Goal: Check status: Check status

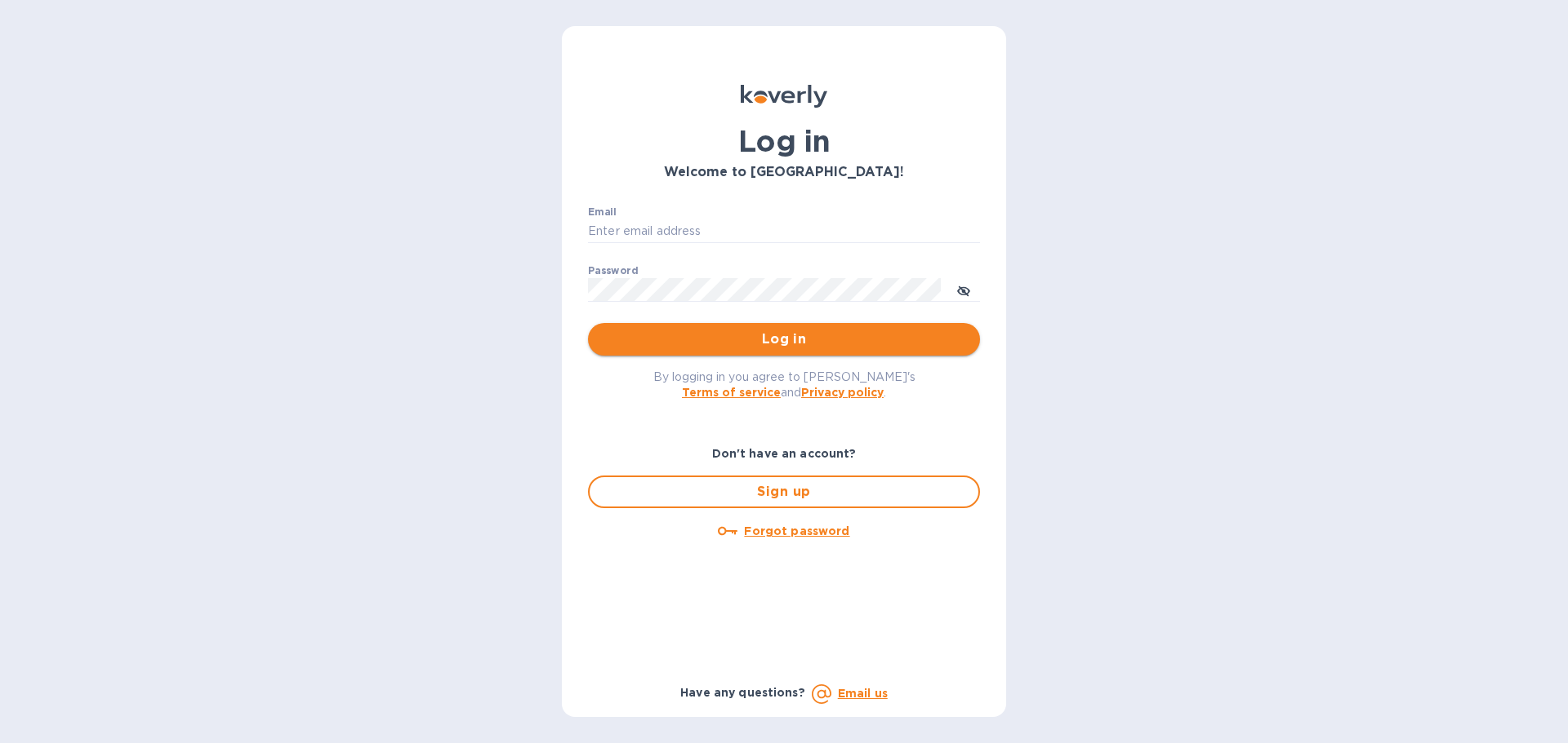
type input "[EMAIL_ADDRESS][DOMAIN_NAME]"
click at [672, 347] on span "Log in" at bounding box center [784, 340] width 366 height 20
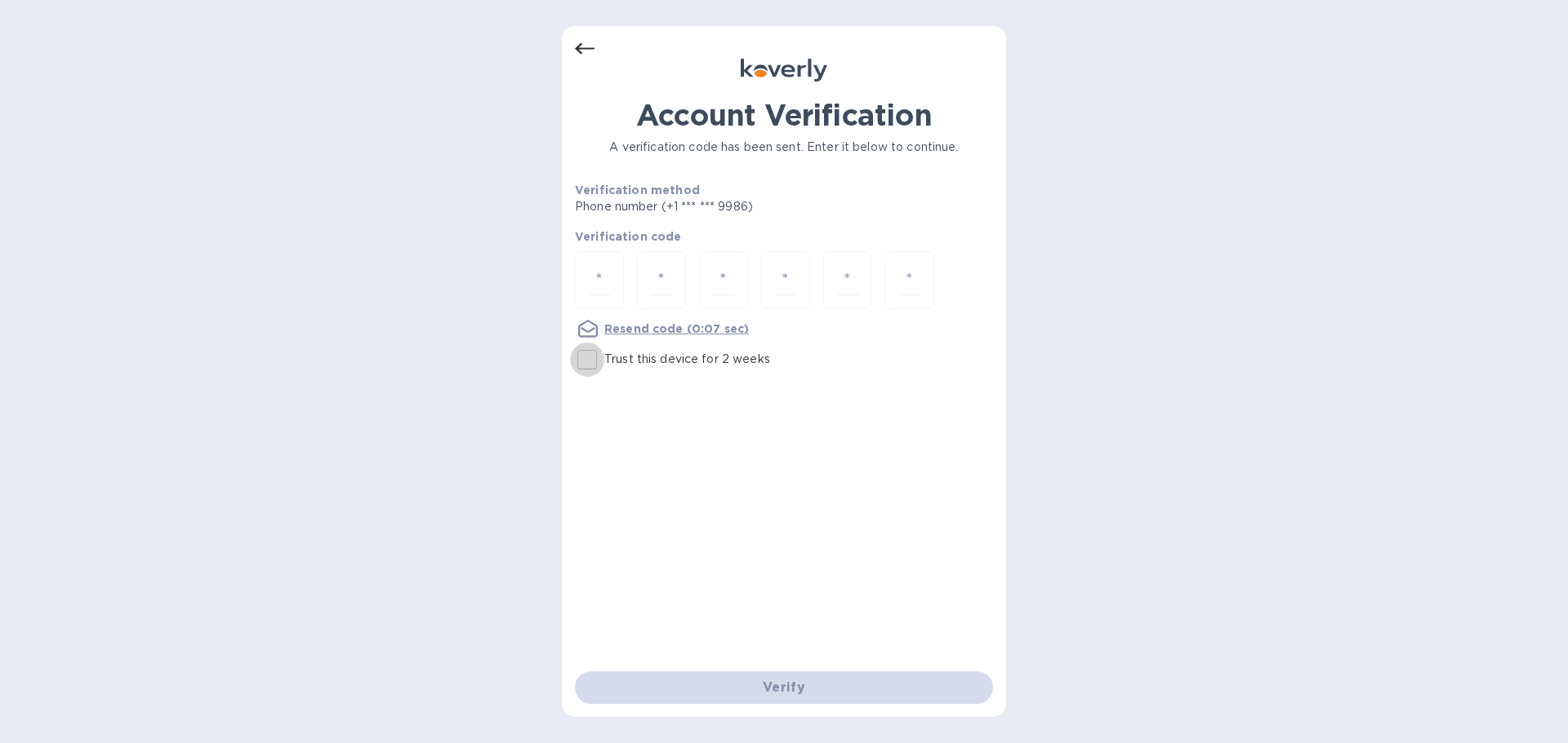
click at [593, 363] on input "Trust this device for 2 weeks" at bounding box center [587, 360] width 34 height 34
checkbox input "true"
click at [600, 274] on input "number" at bounding box center [599, 280] width 21 height 31
paste input "2"
type input "2"
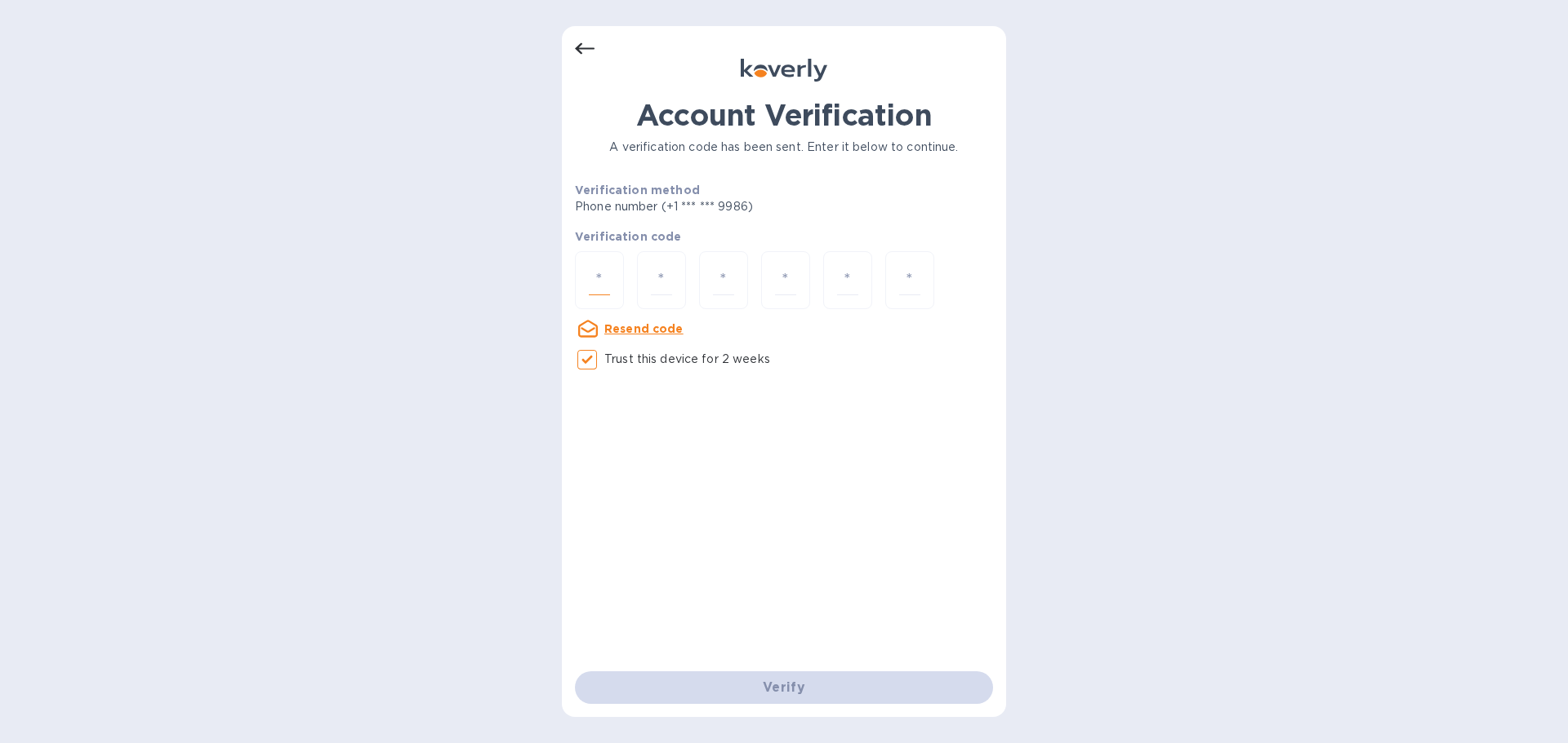
type input "4"
type input "6"
type input "4"
type input "0"
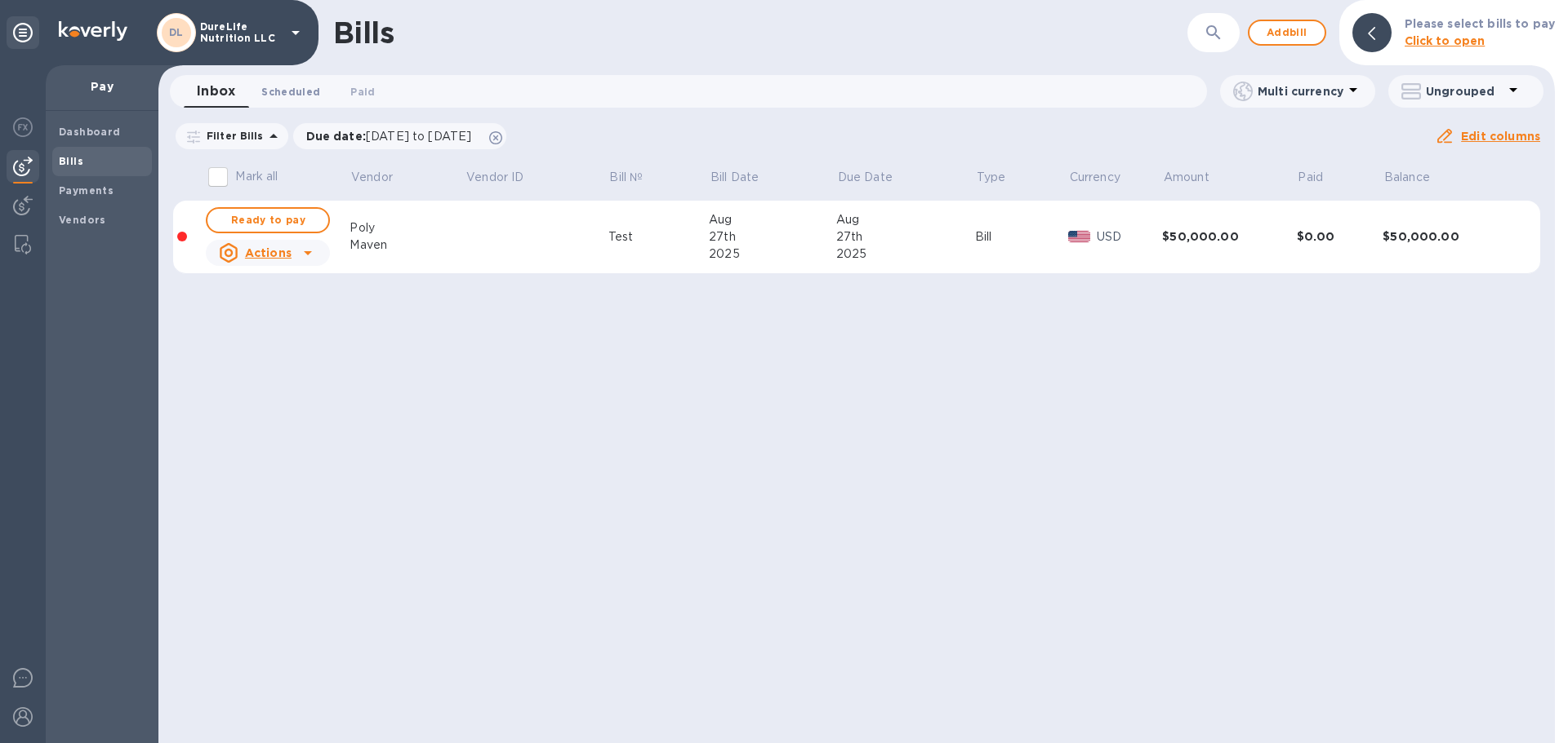
click at [279, 93] on span "Scheduled 0" at bounding box center [291, 92] width 59 height 17
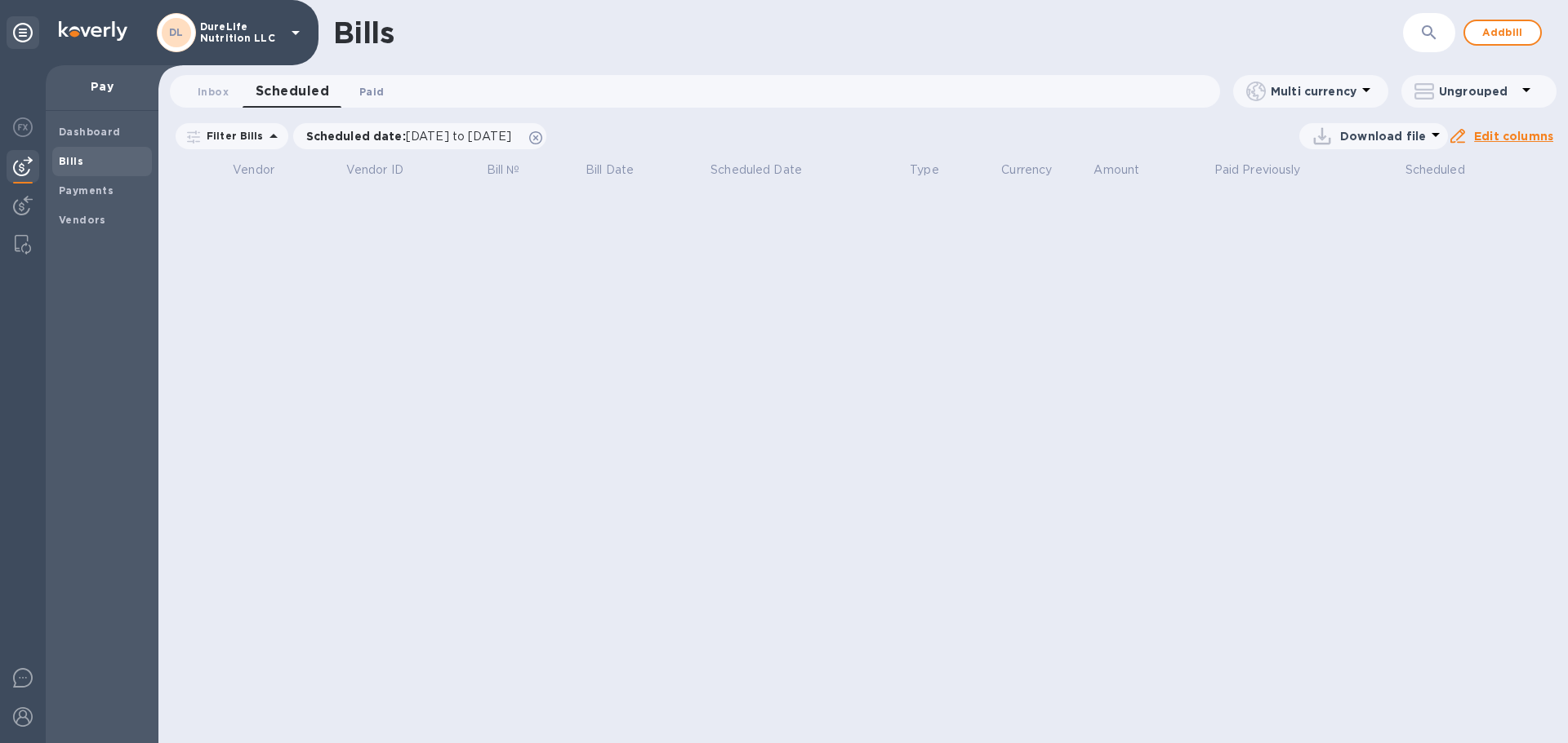
click at [367, 99] on span "Paid 0" at bounding box center [371, 92] width 25 height 17
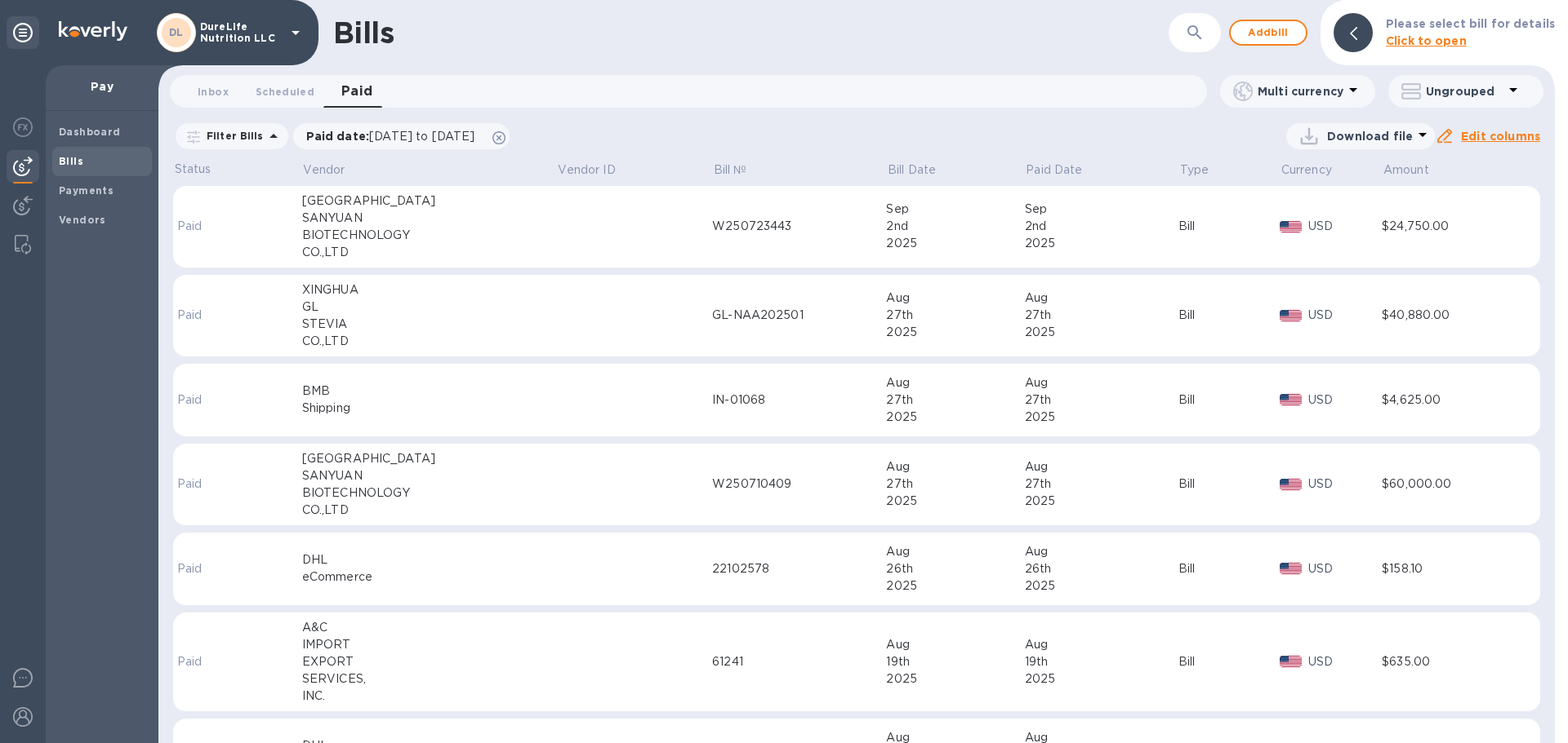
scroll to position [71, 0]
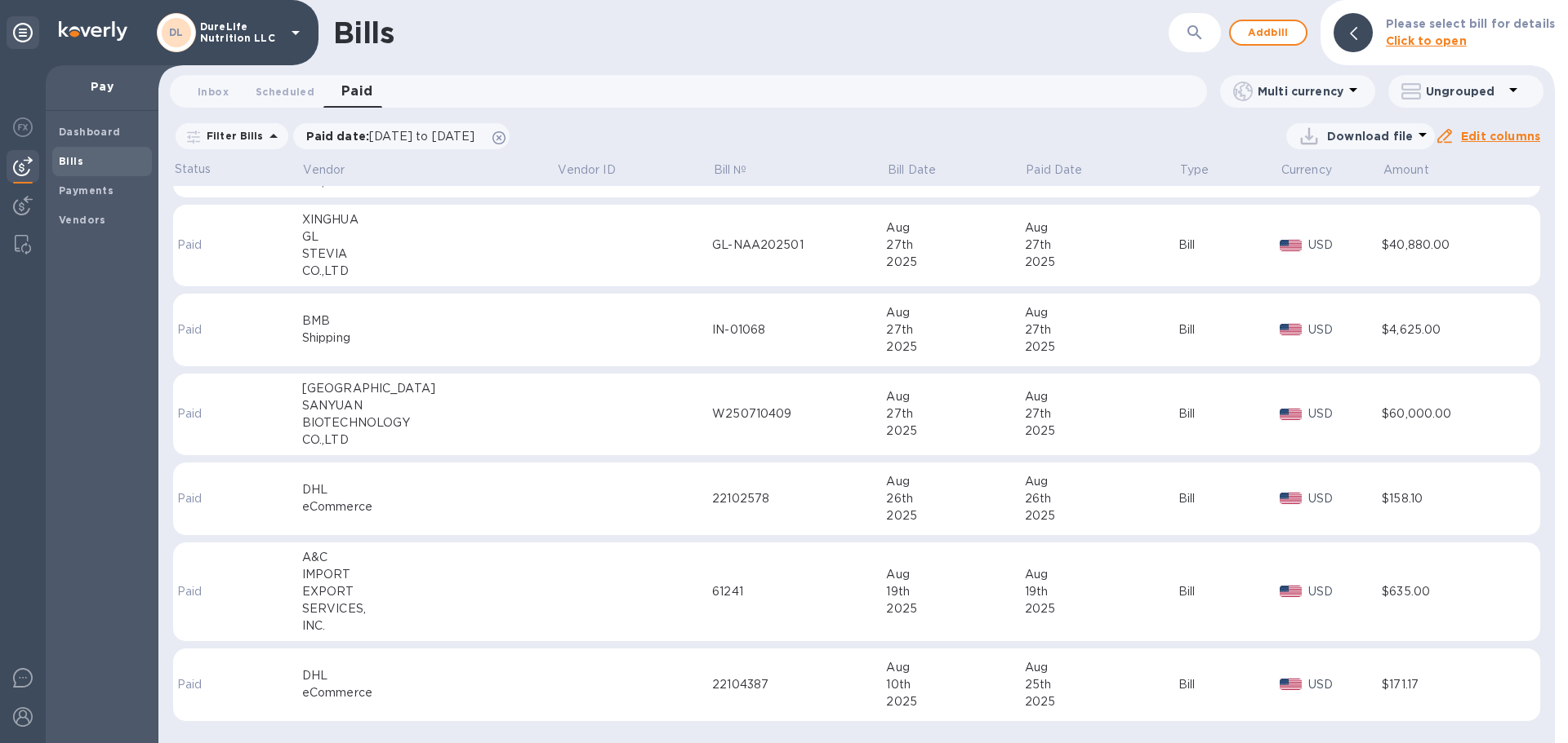
click at [634, 612] on td at bounding box center [634, 592] width 156 height 99
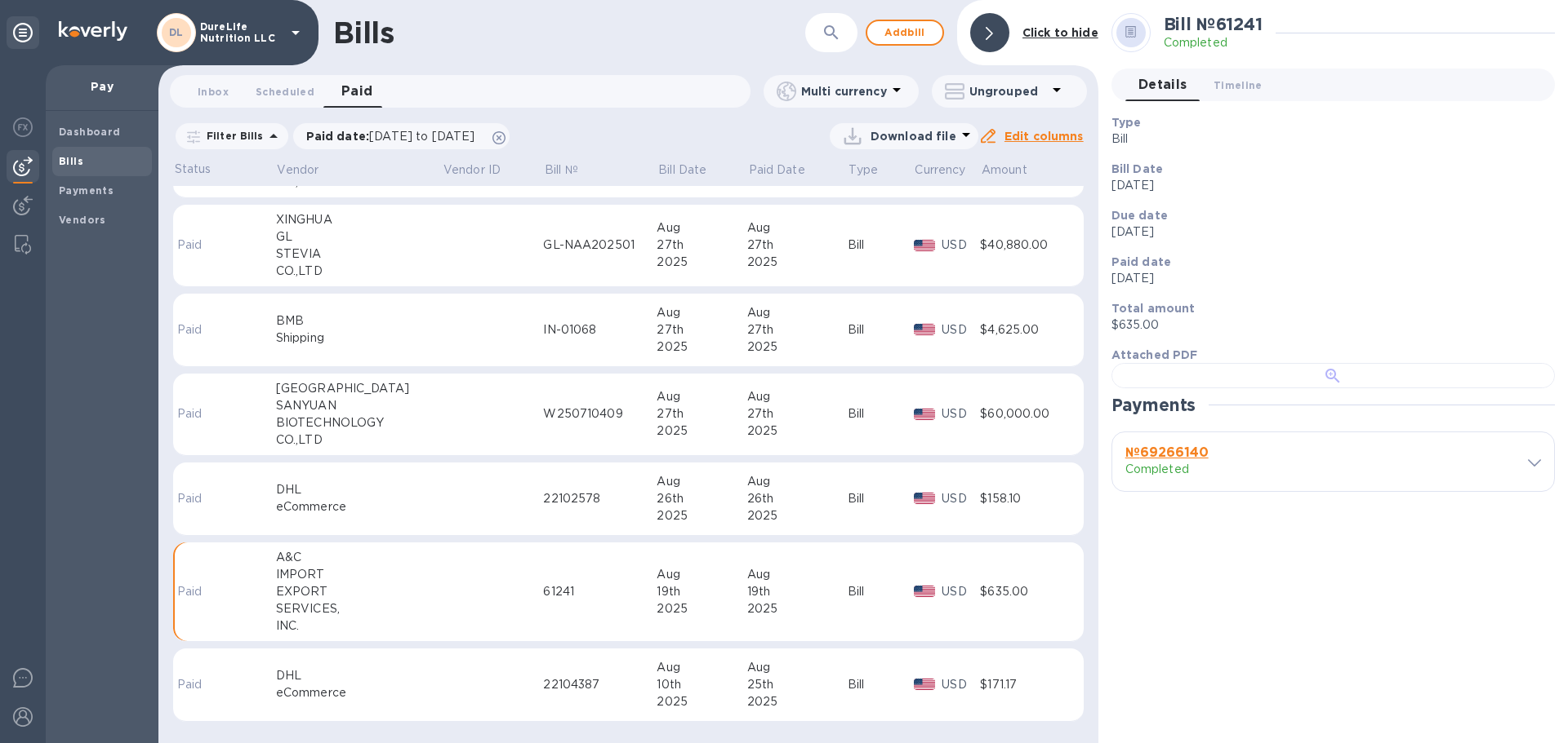
scroll to position [321, 0]
click at [1160, 460] on b "№ 69266140" at bounding box center [1166, 452] width 83 height 15
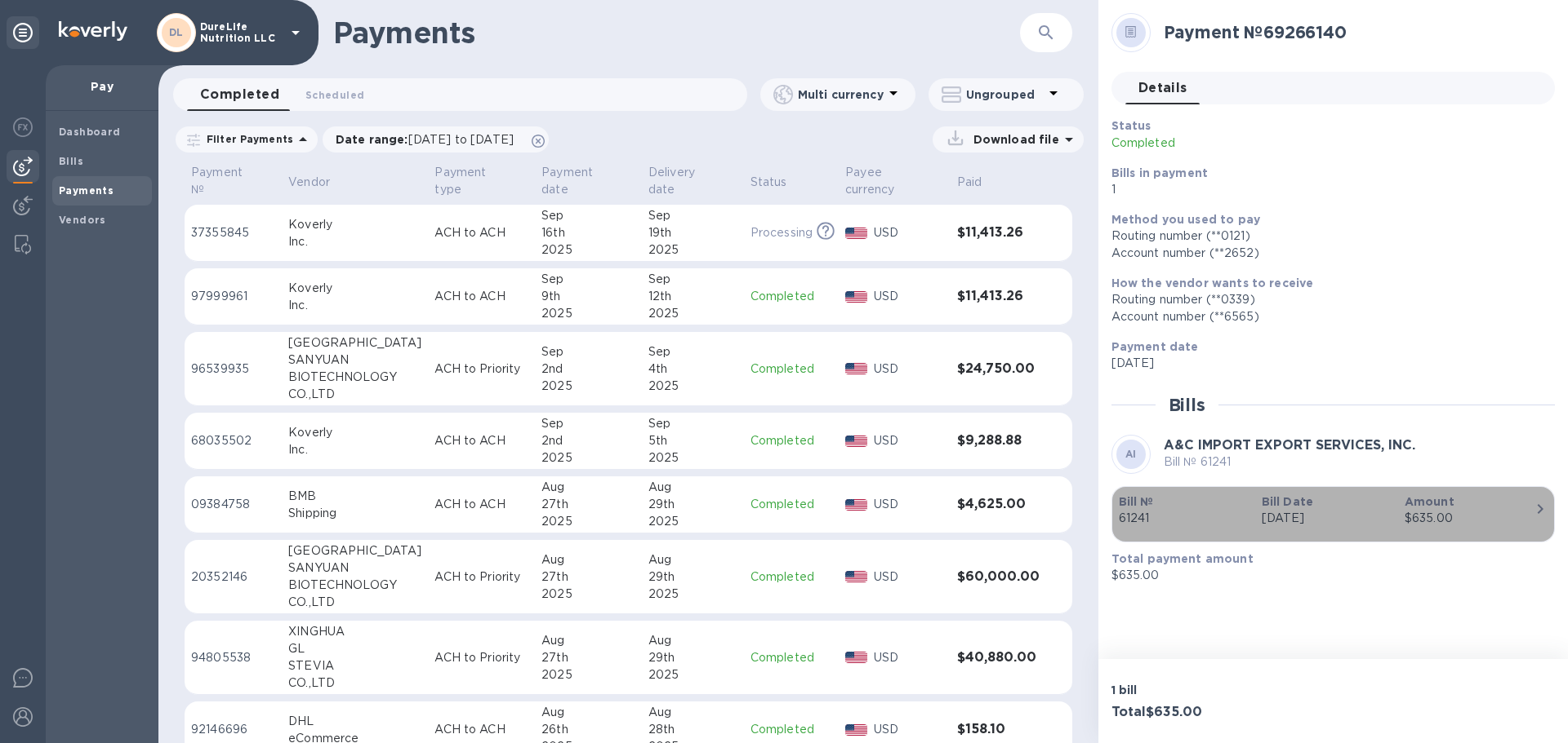
click at [1536, 512] on icon "button" at bounding box center [1539, 509] width 20 height 20
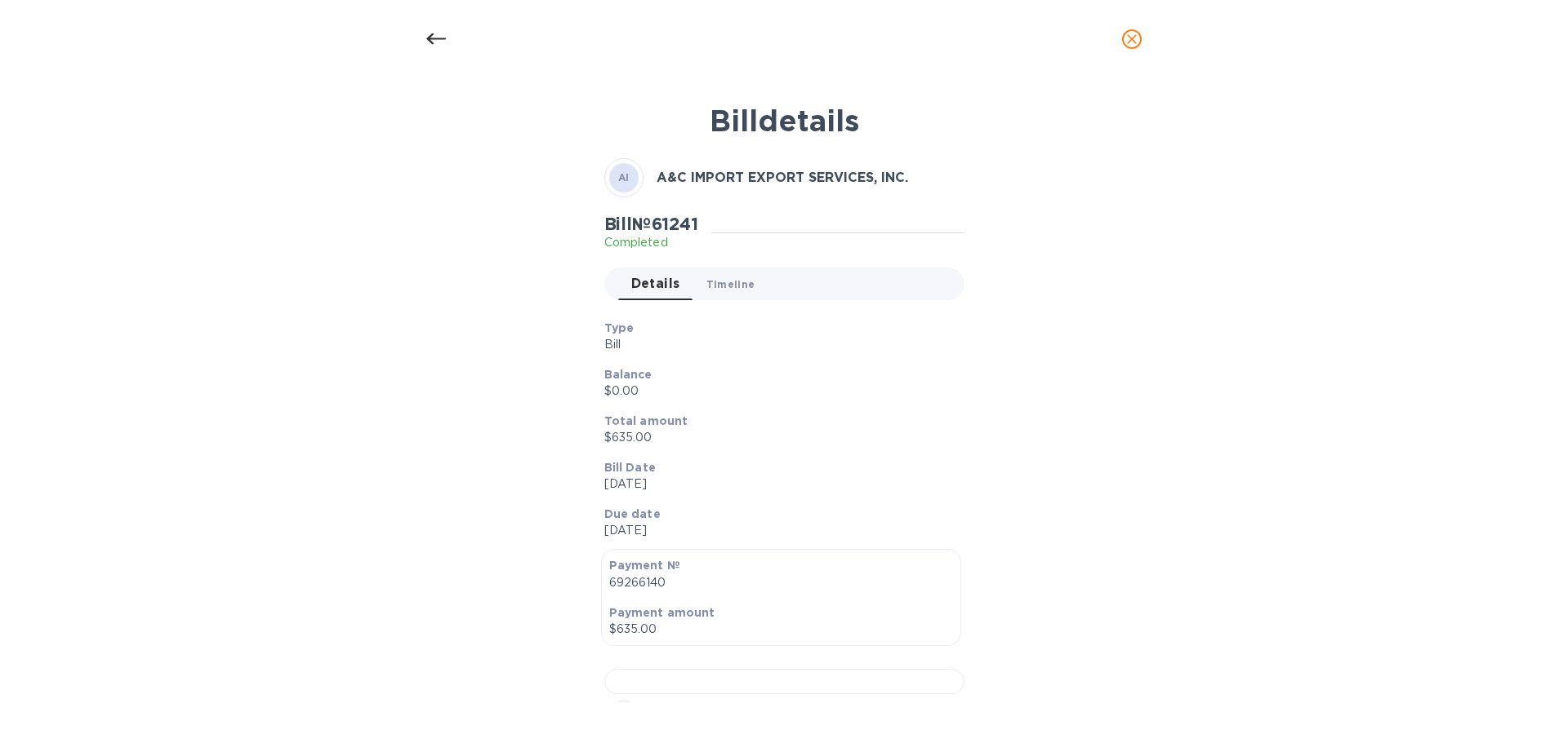
click at [724, 273] on button "Timeline 0" at bounding box center [730, 284] width 75 height 32
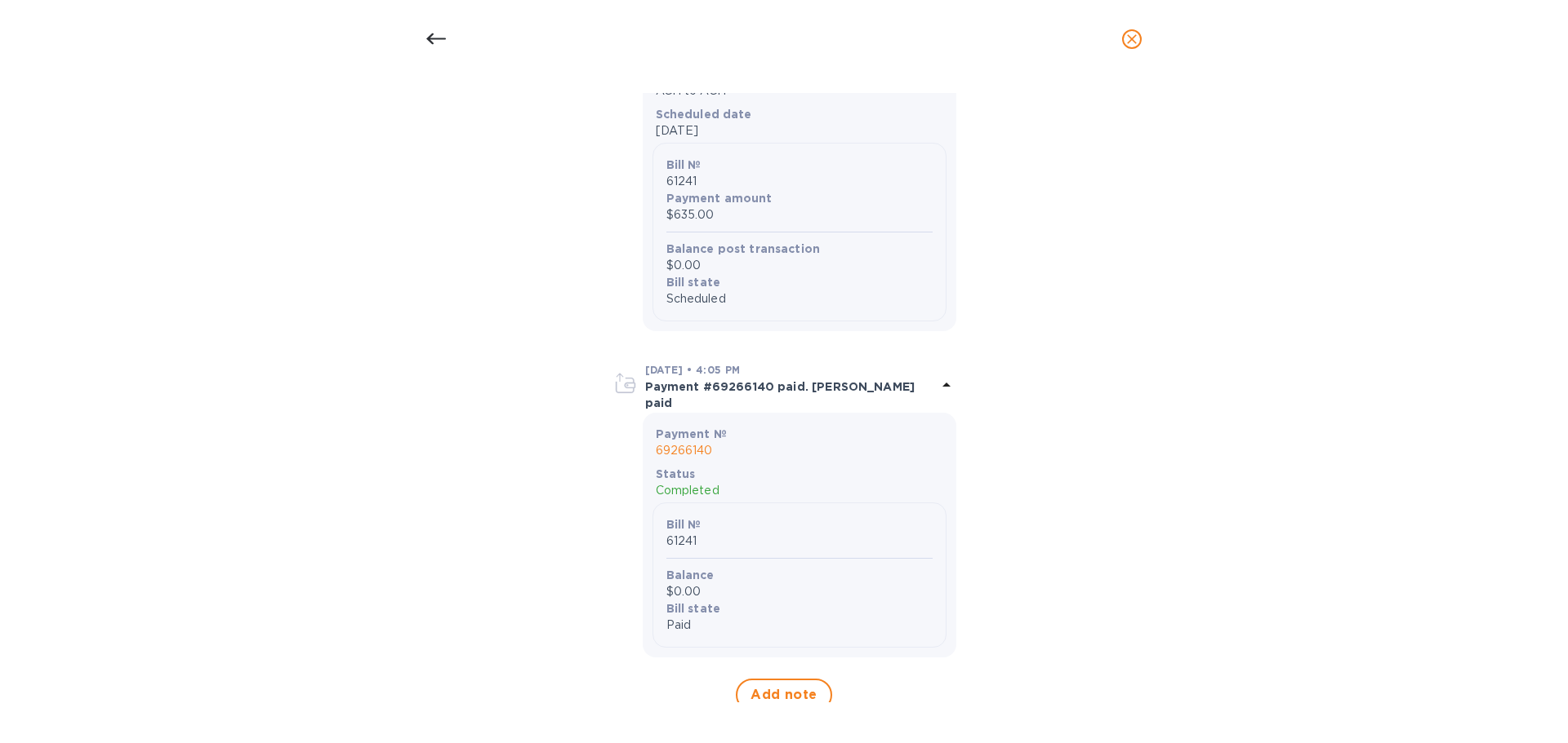
scroll to position [903, 0]
